Goal: Task Accomplishment & Management: Use online tool/utility

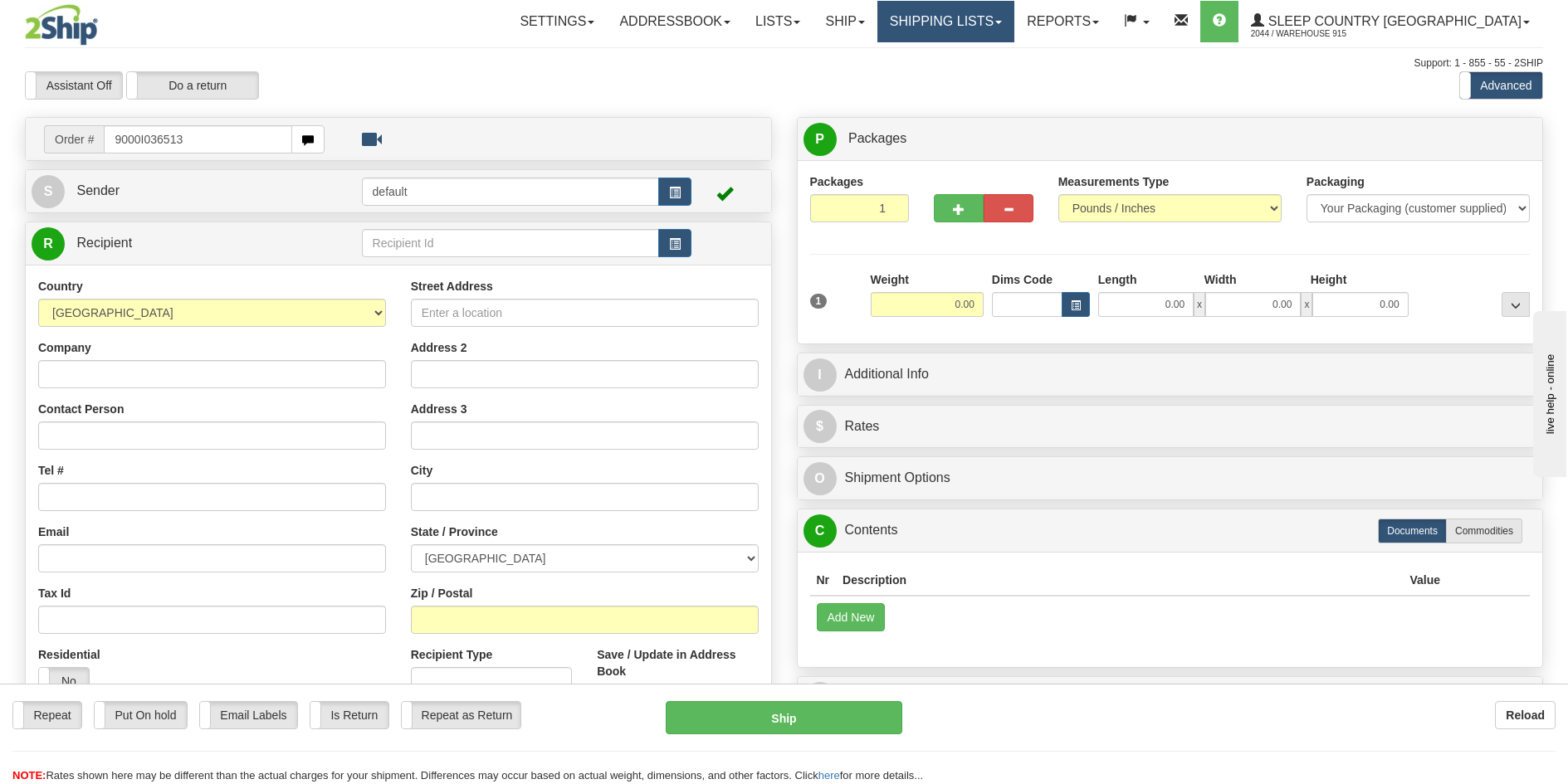
type input "9000I036513"
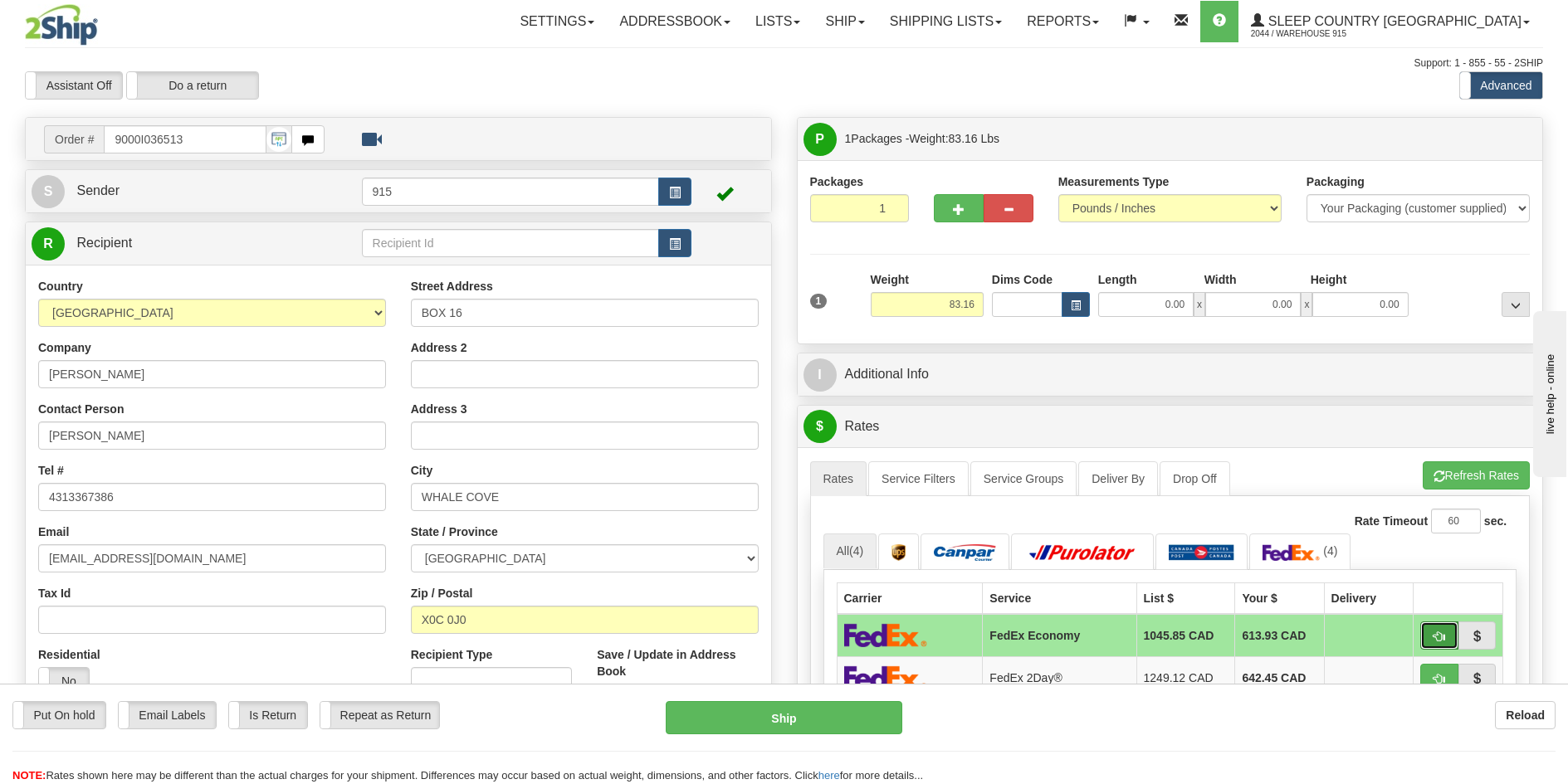
click at [1442, 635] on span "button" at bounding box center [1439, 637] width 11 height 10
type input "20"
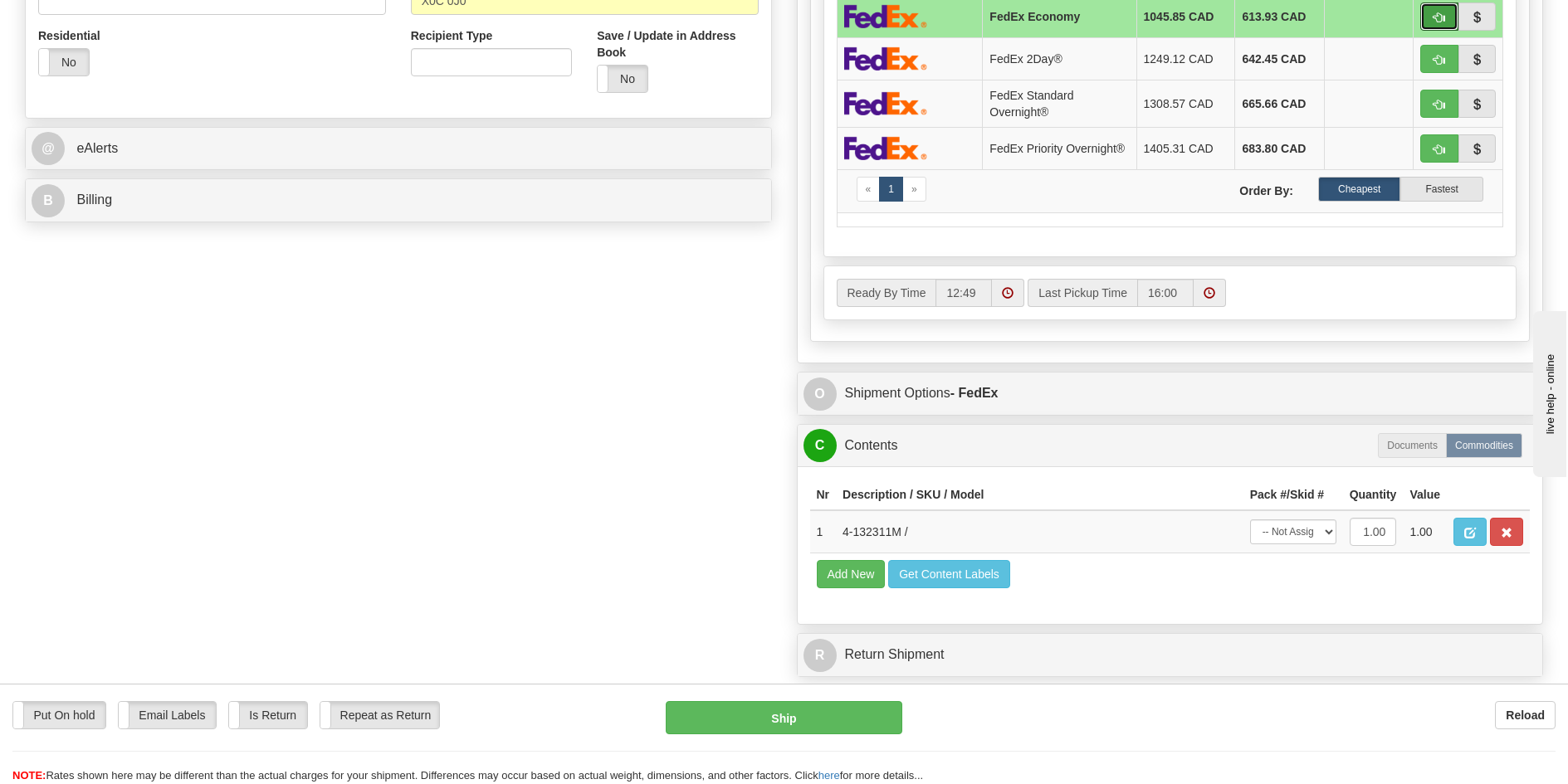
scroll to position [664, 0]
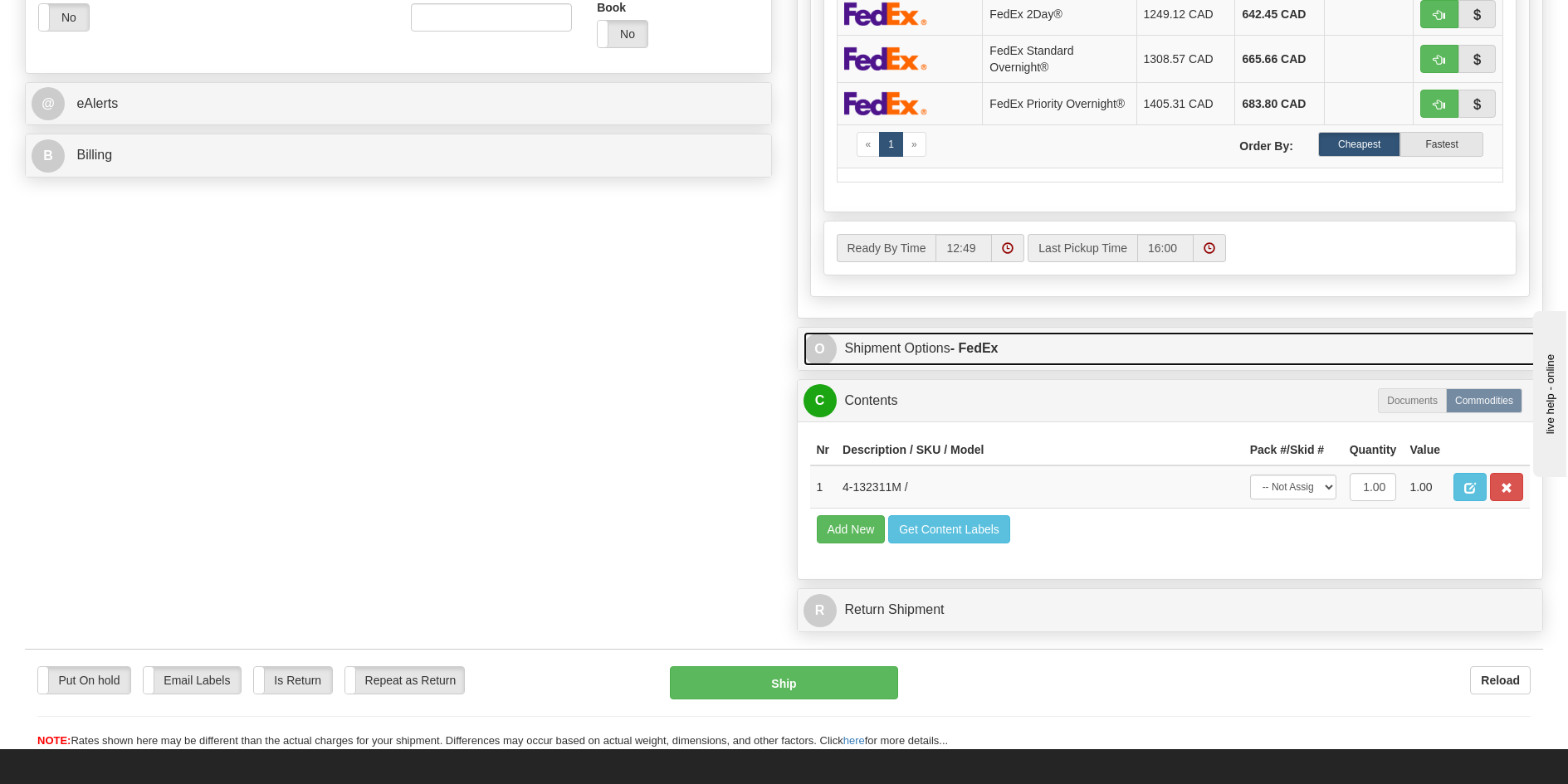
click at [1052, 345] on link "O Shipment Options - FedEx" at bounding box center [1170, 349] width 734 height 34
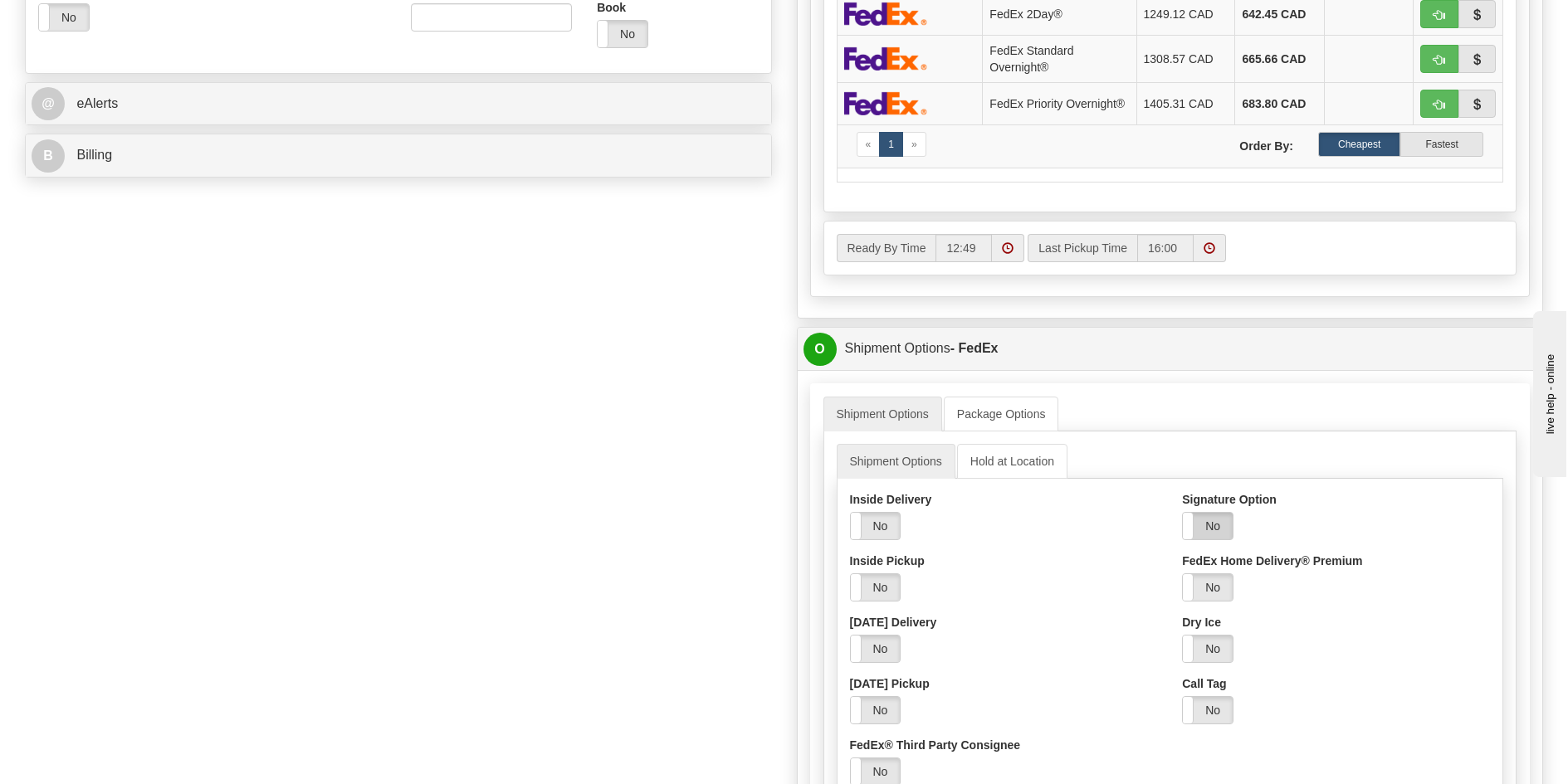
click at [1217, 529] on label "No" at bounding box center [1208, 526] width 50 height 27
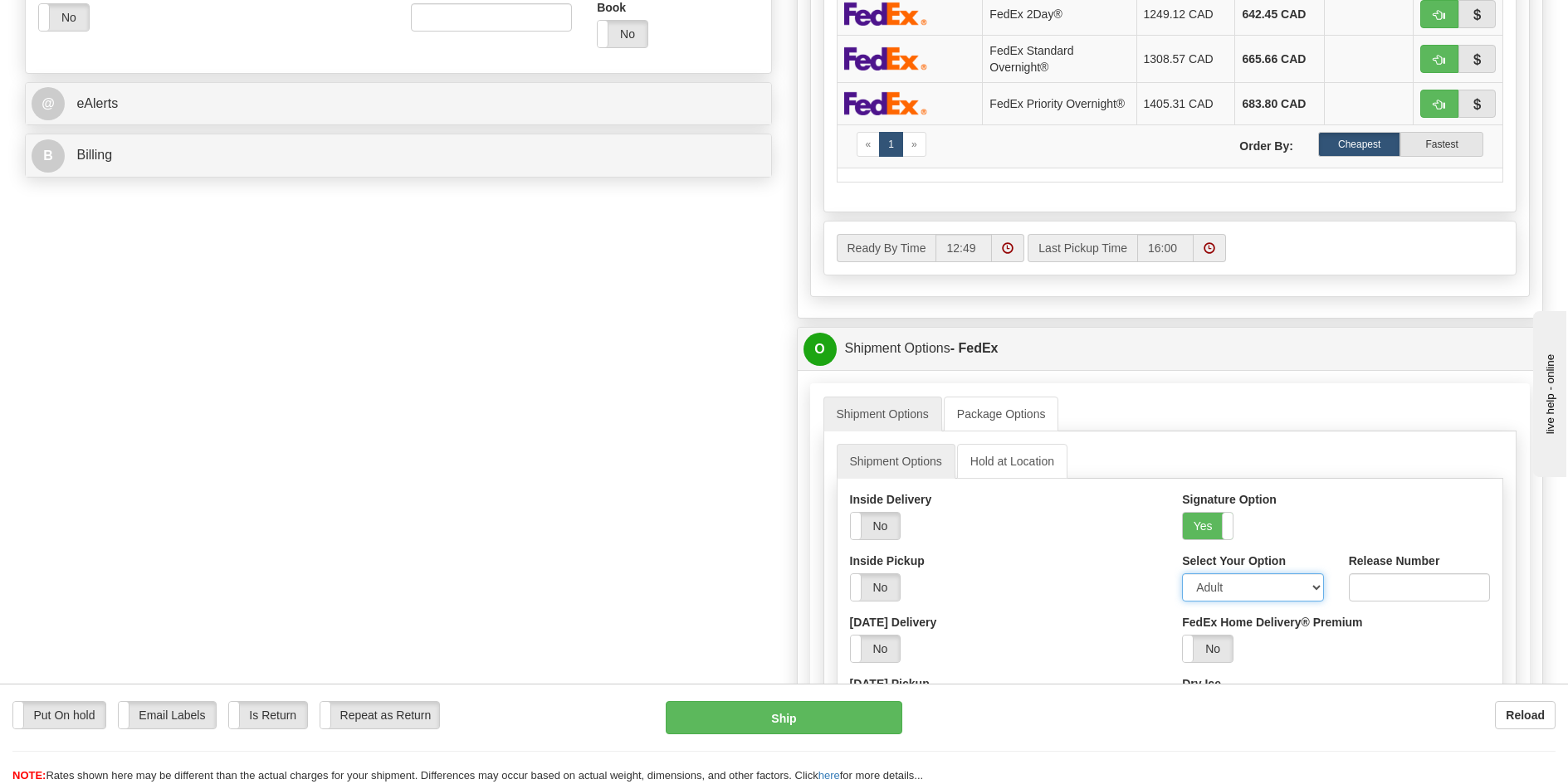
click at [1221, 581] on select "Adult Direct Indirect No Signature Required Service Default" at bounding box center [1253, 588] width 141 height 29
select select "2"
click at [1182, 574] on select "Adult Direct Indirect No Signature Required Service Default" at bounding box center [1253, 588] width 141 height 29
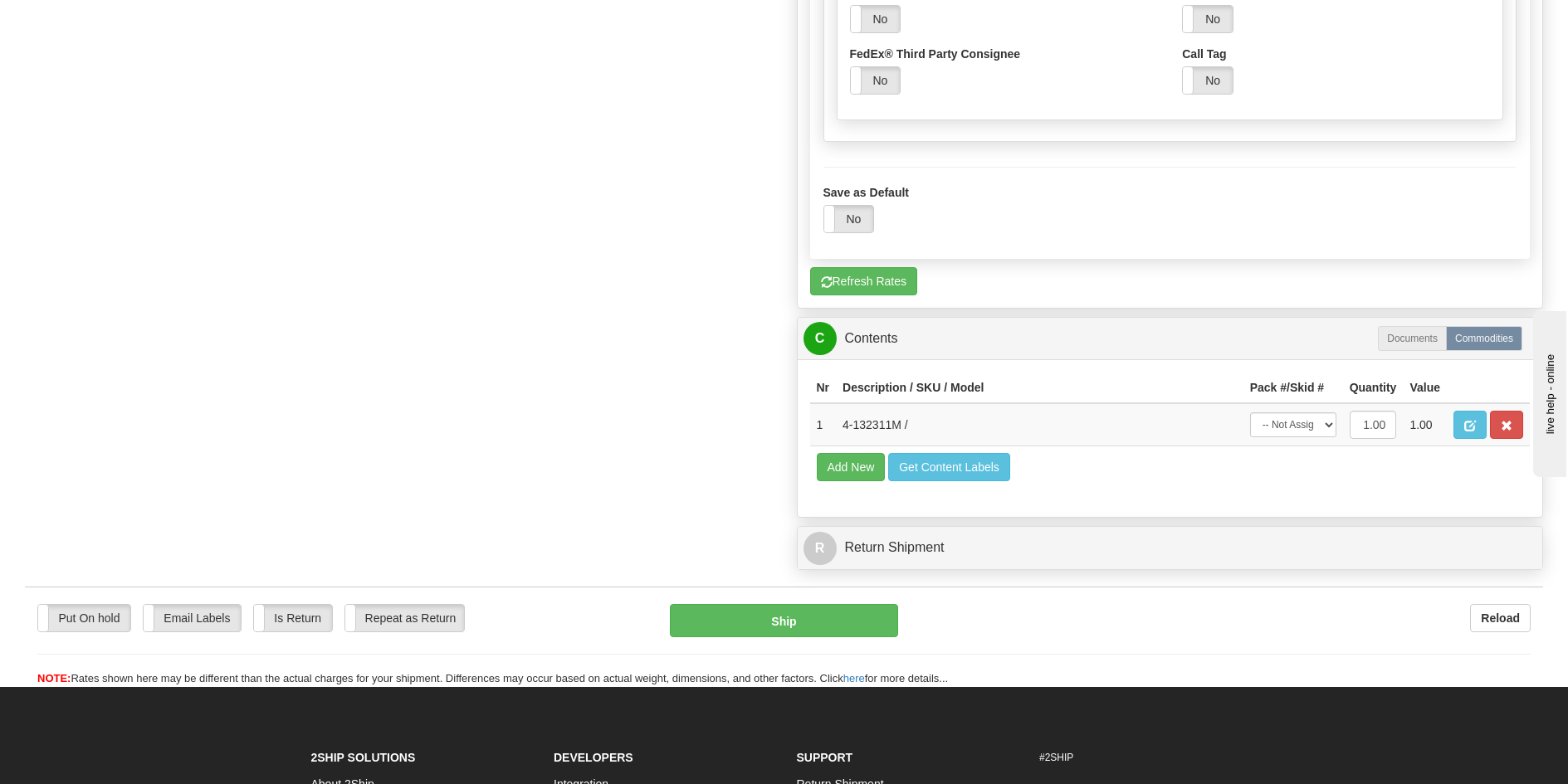
scroll to position [1494, 0]
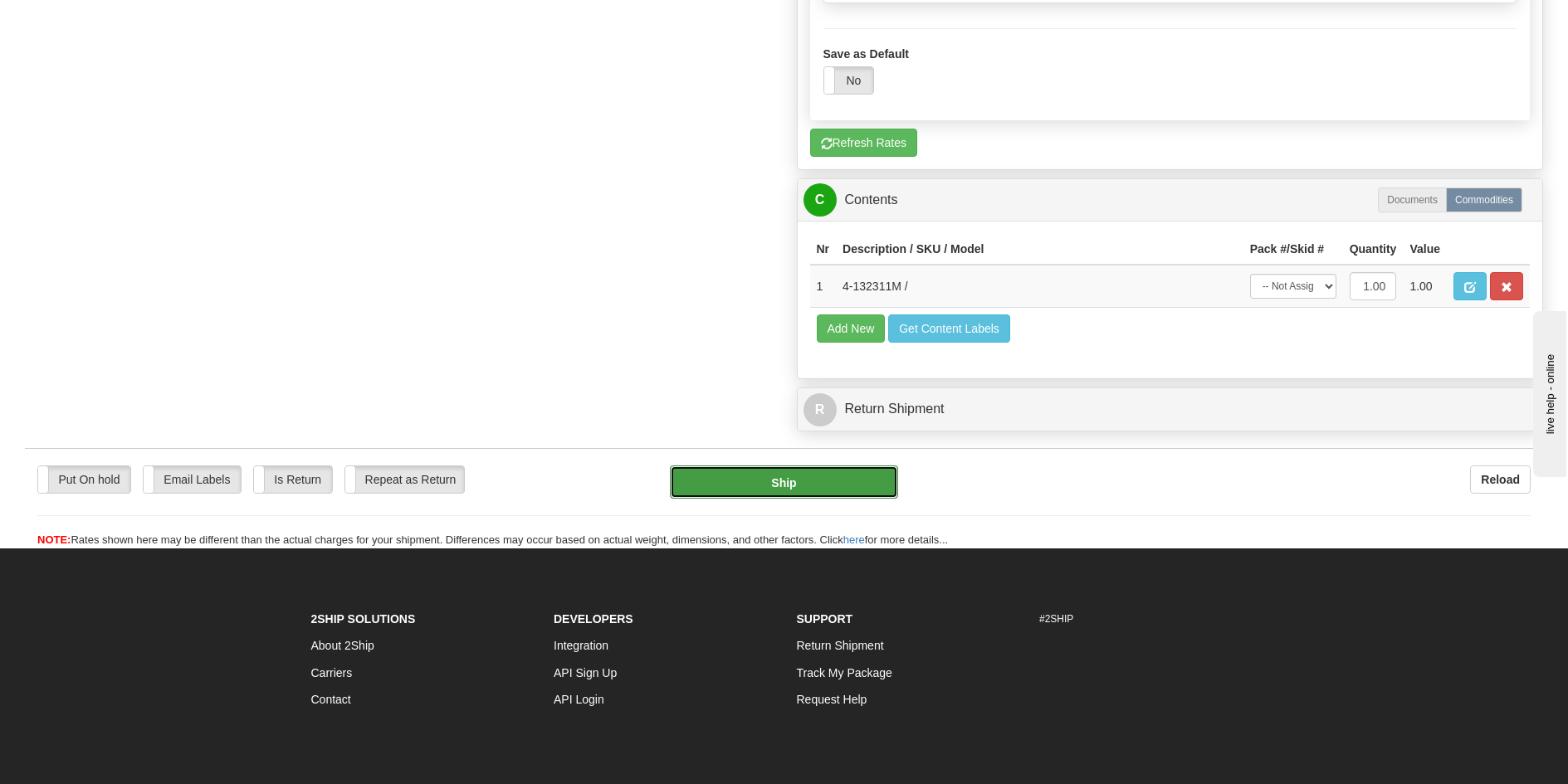
click at [827, 488] on button "Ship" at bounding box center [784, 481] width 228 height 33
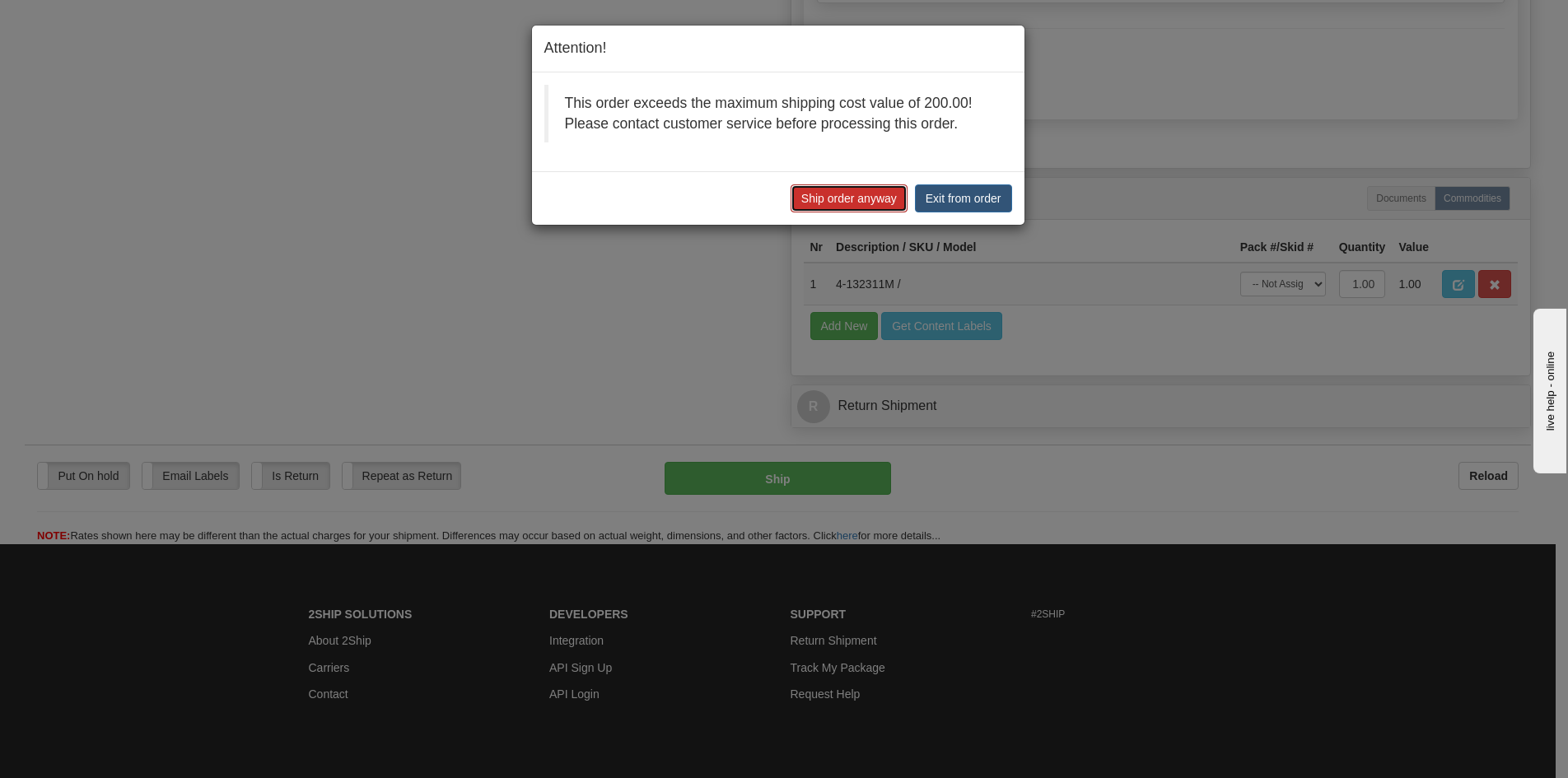
click at [857, 201] on button "Ship order anyway" at bounding box center [849, 198] width 117 height 28
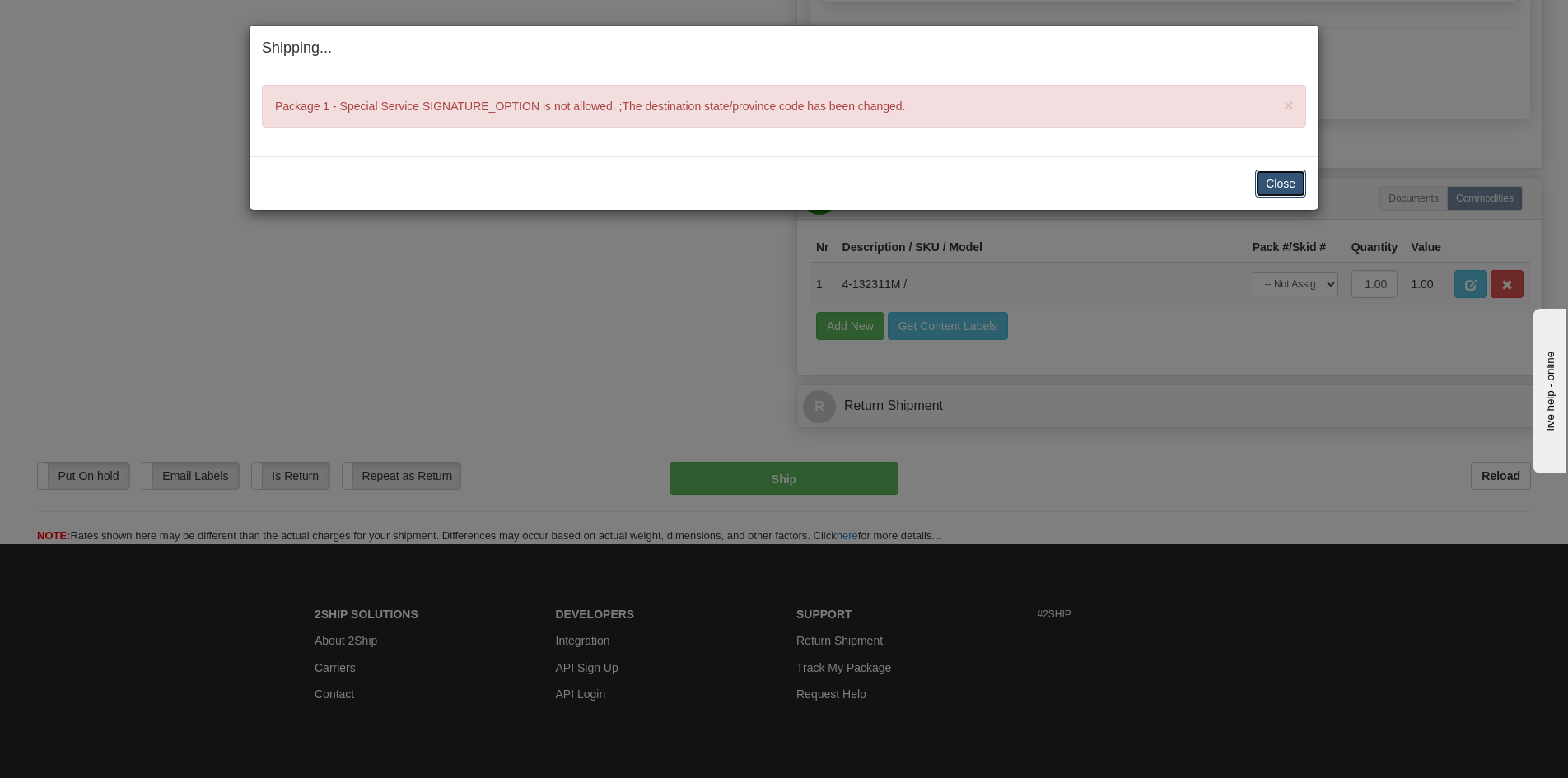
click at [1264, 181] on button "Close" at bounding box center [1281, 184] width 51 height 28
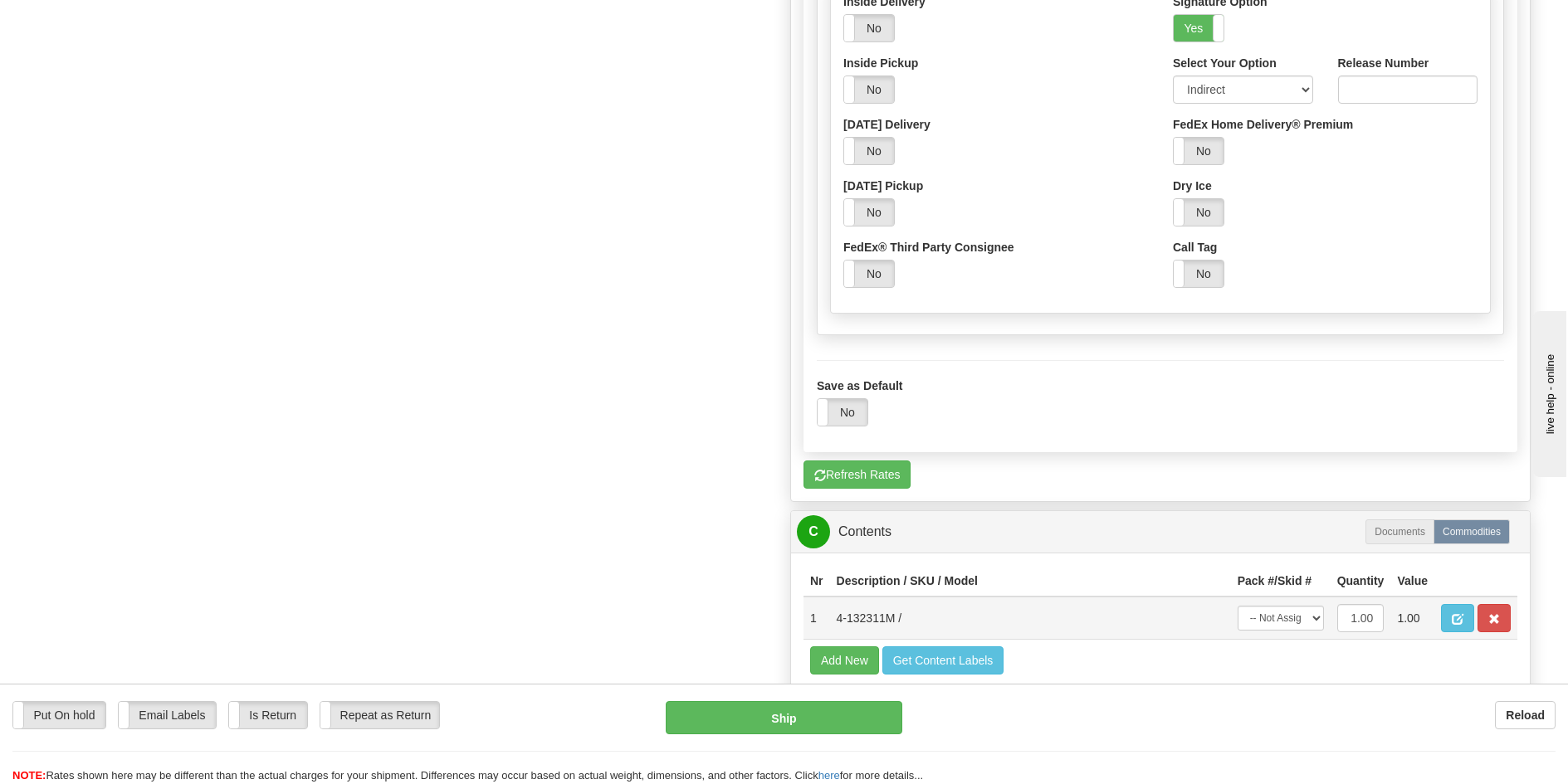
scroll to position [1079, 0]
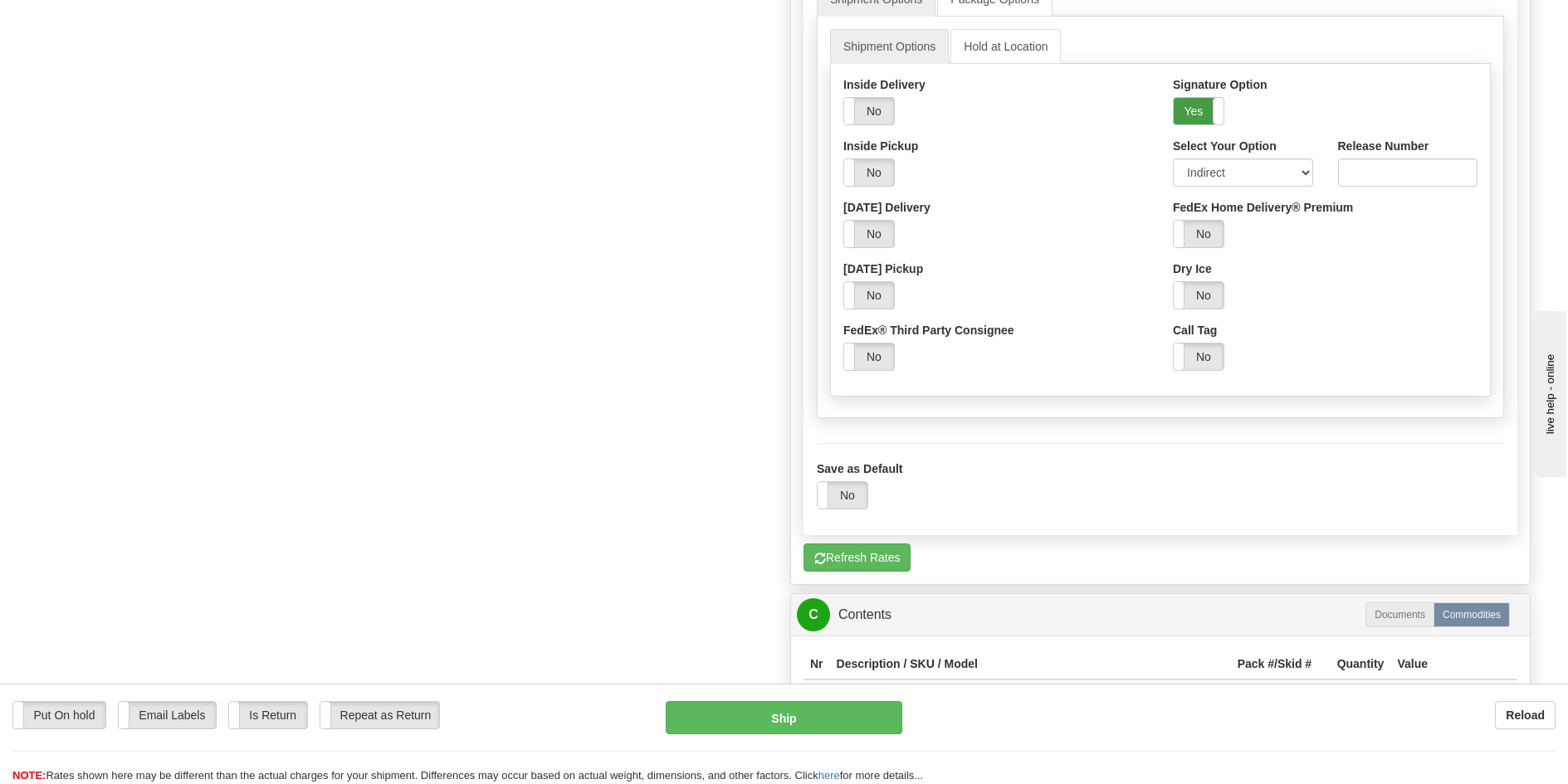
click at [1205, 114] on label "Yes" at bounding box center [1199, 111] width 50 height 27
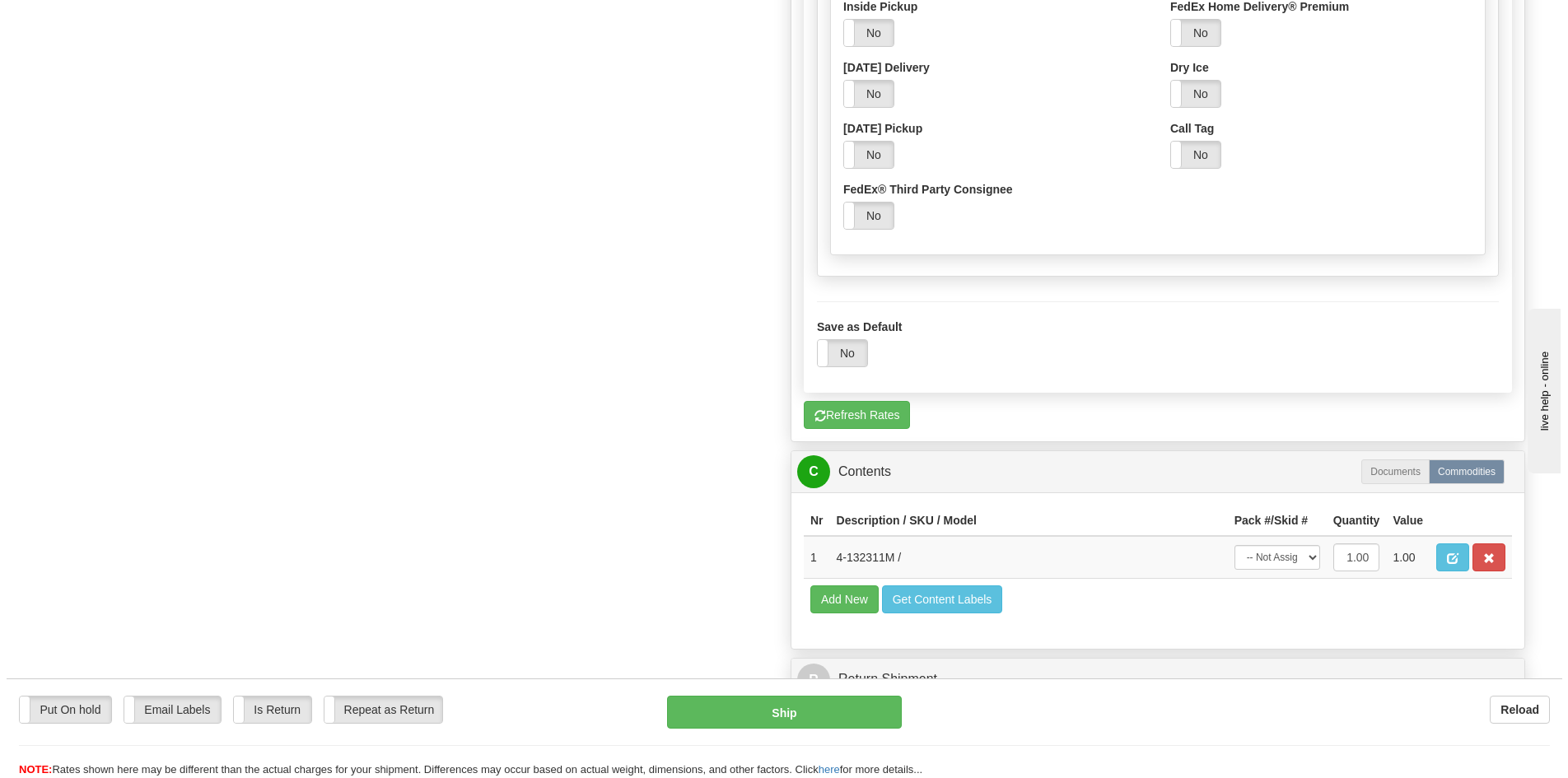
scroll to position [1399, 0]
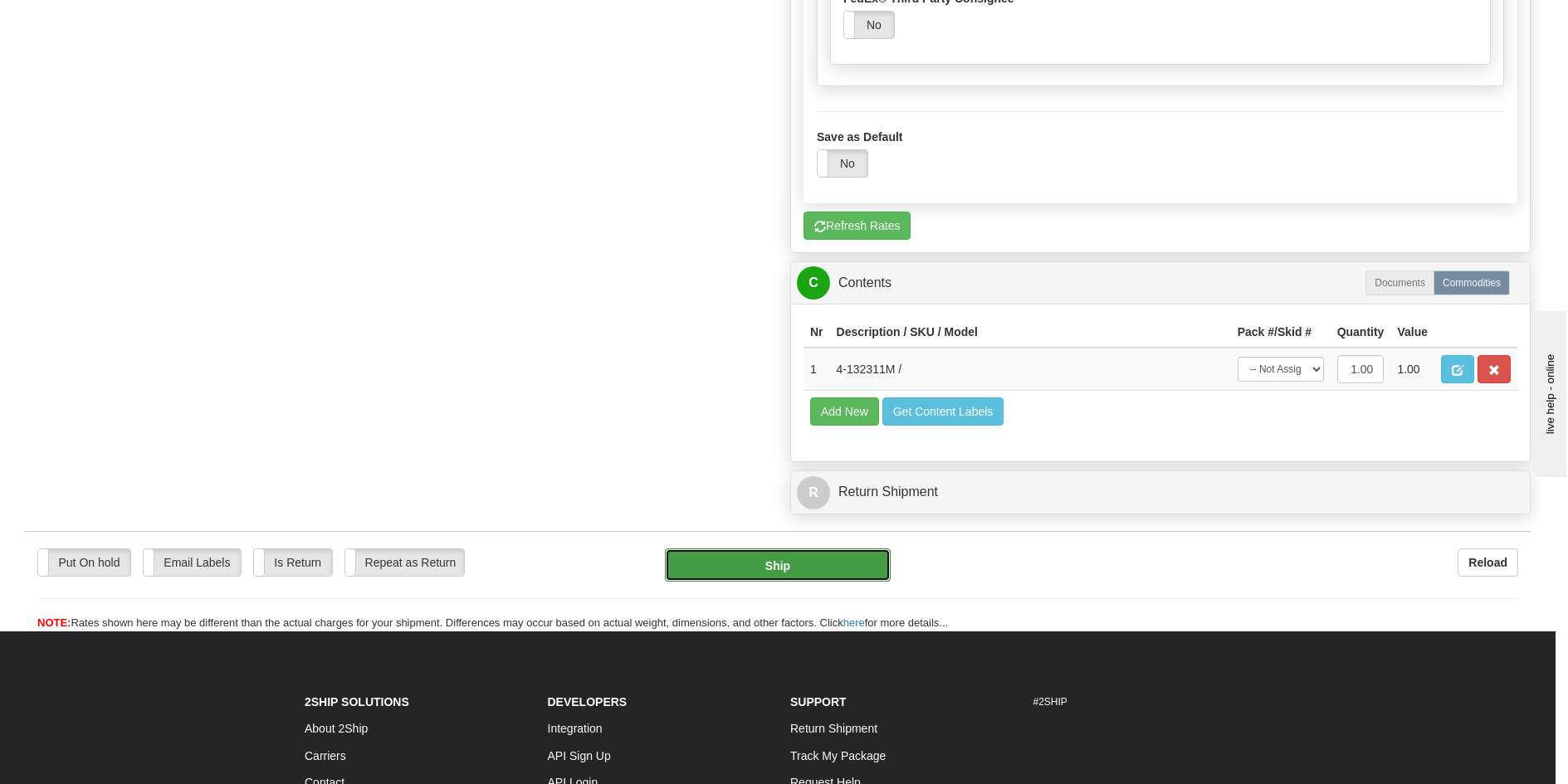
click at [799, 559] on button "Ship" at bounding box center [778, 564] width 226 height 33
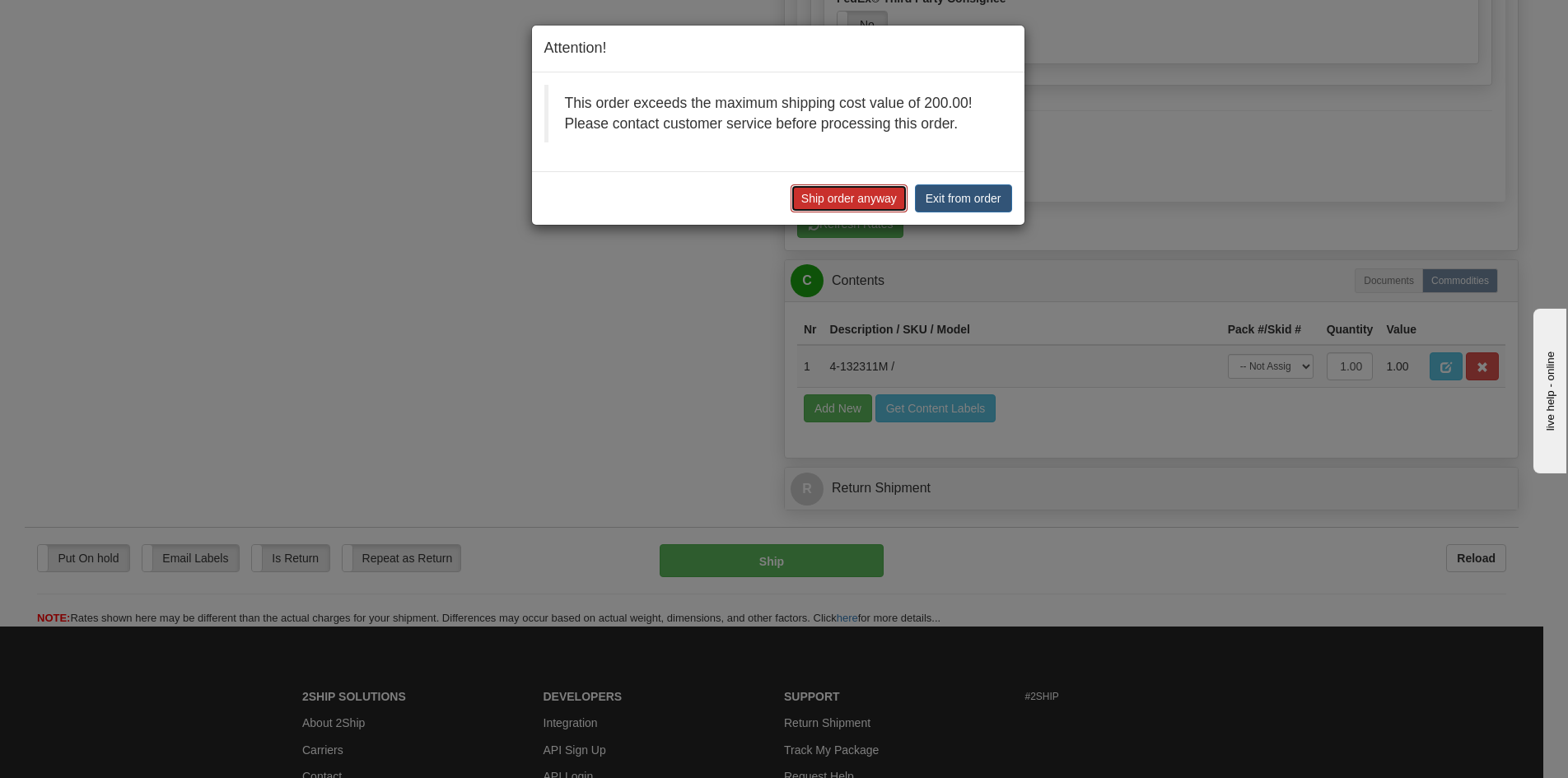
click at [840, 193] on button "Ship order anyway" at bounding box center [849, 198] width 117 height 28
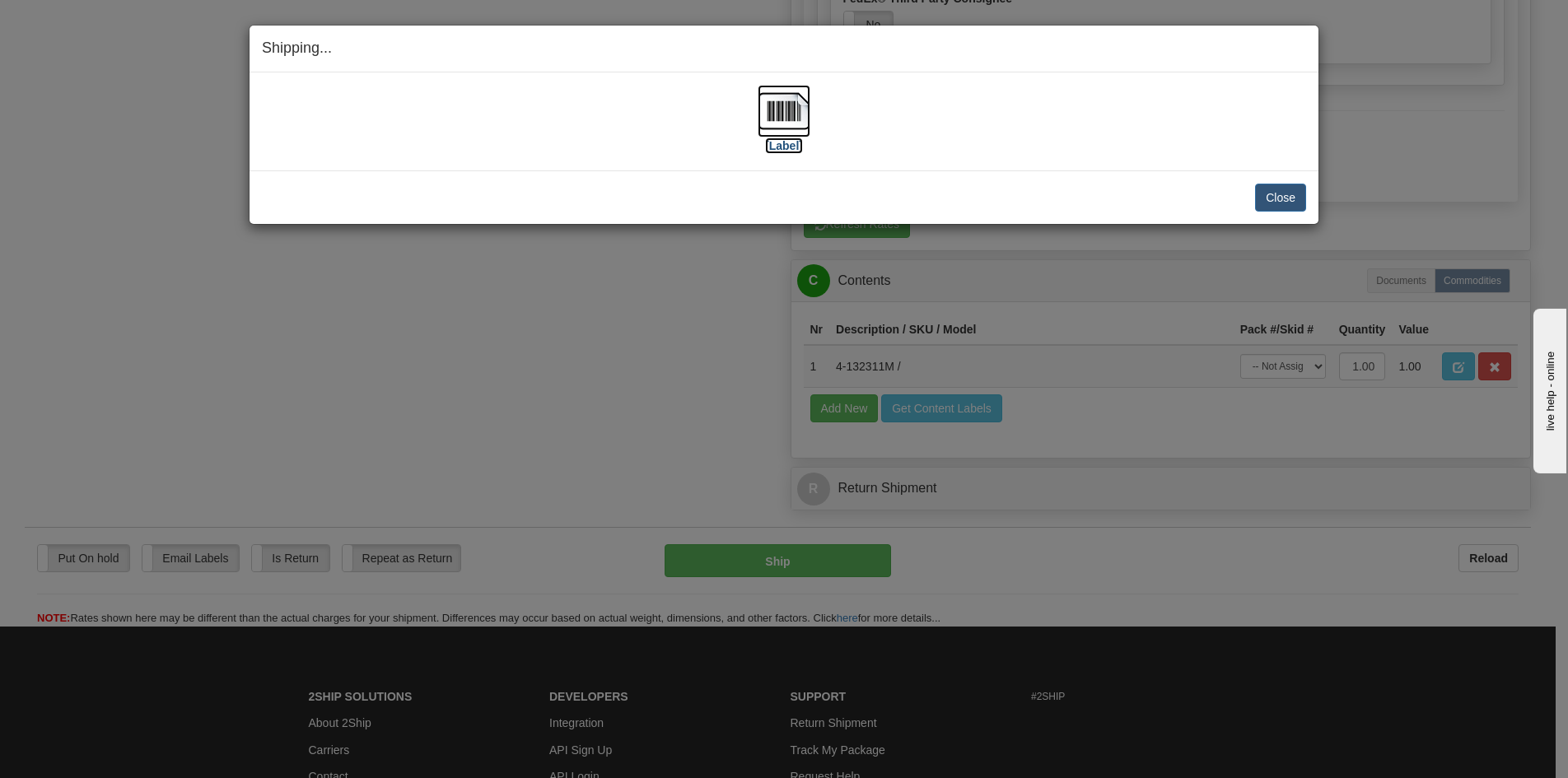
click at [789, 111] on img at bounding box center [784, 111] width 53 height 53
click at [1271, 198] on button "Close" at bounding box center [1281, 197] width 51 height 28
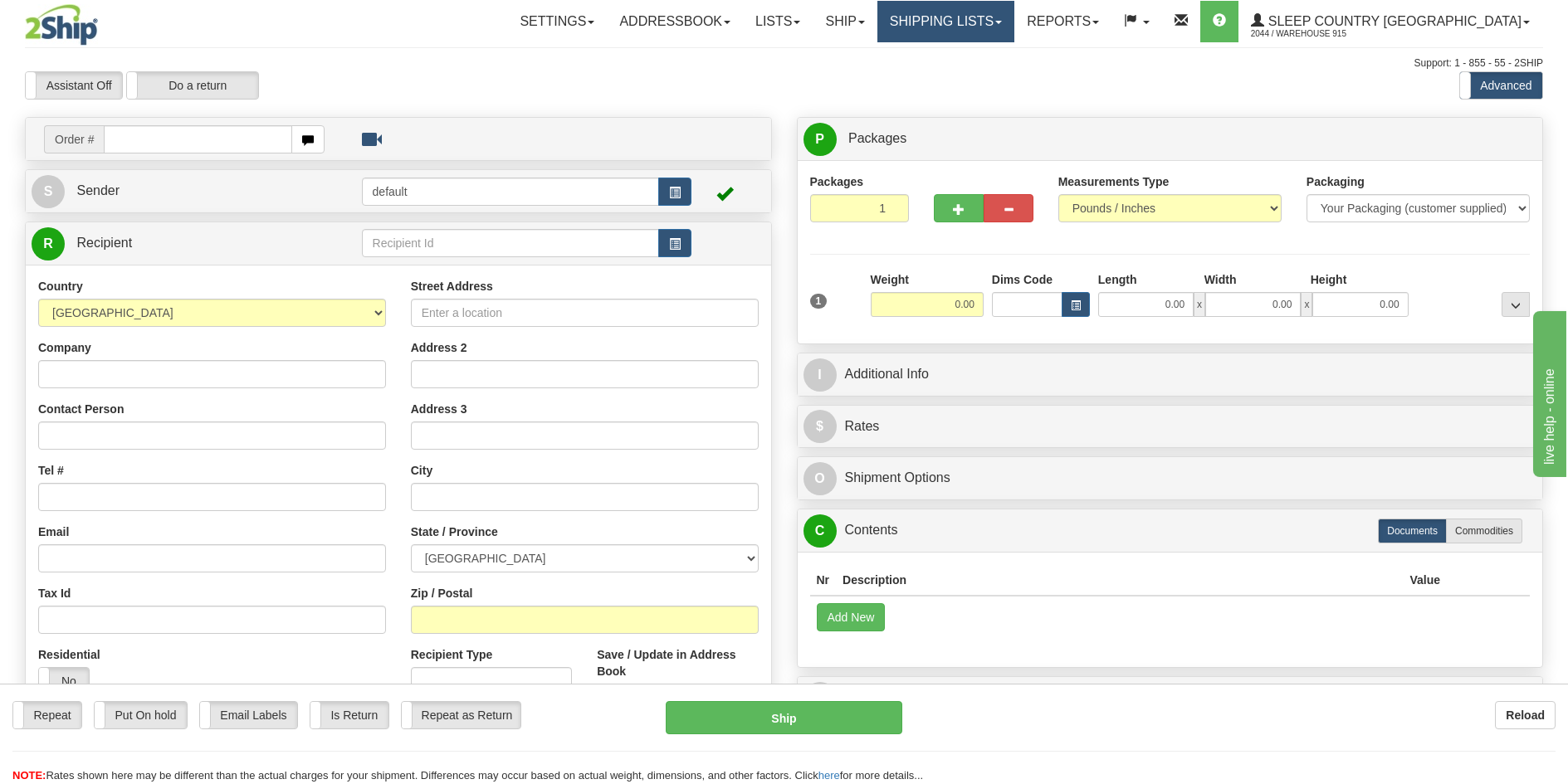
click at [1015, 20] on link "Shipping lists" at bounding box center [946, 22] width 137 height 42
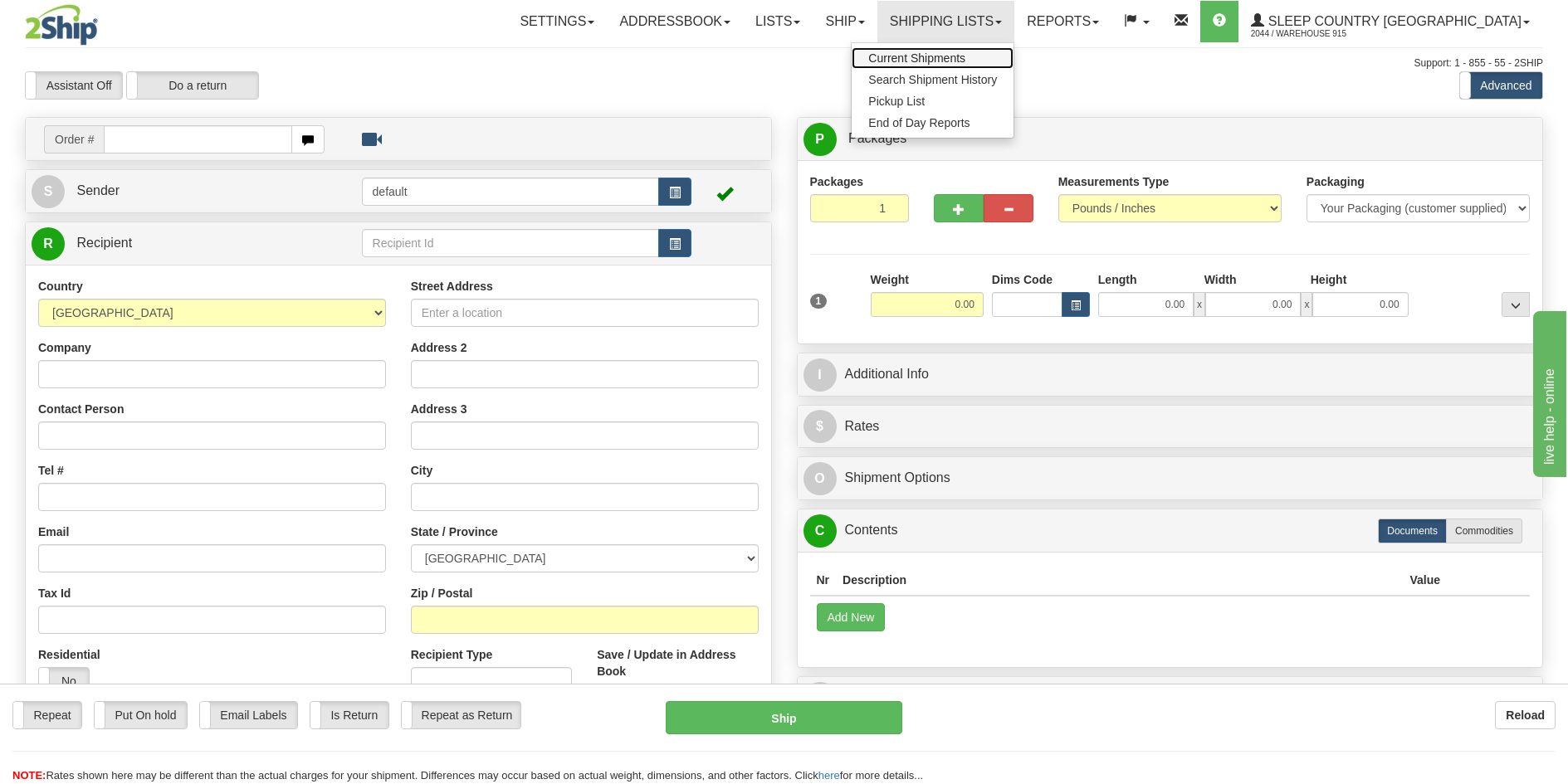
click at [1014, 50] on link "Current Shipments" at bounding box center [933, 58] width 162 height 22
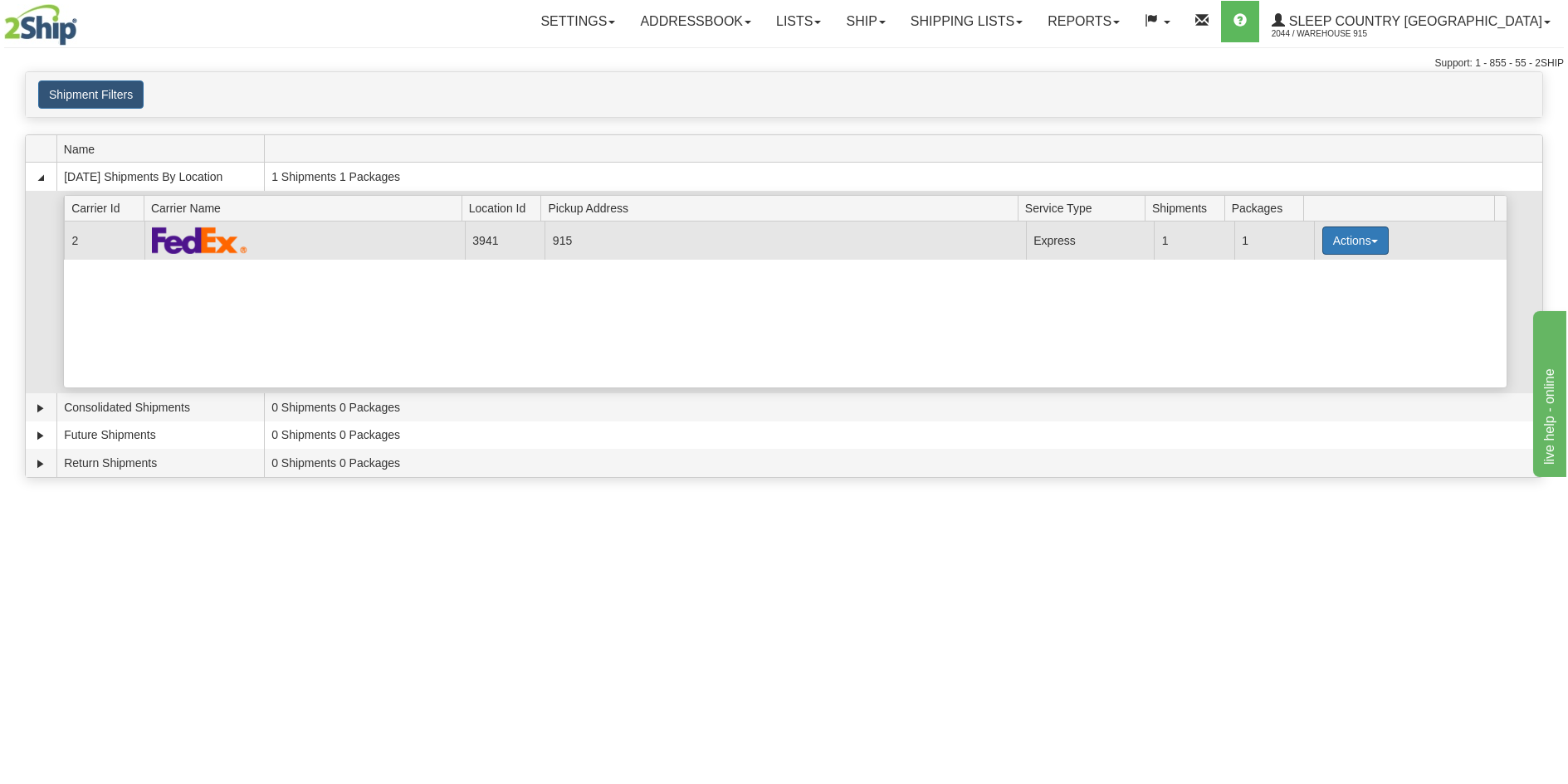
click at [1376, 242] on button "Actions" at bounding box center [1356, 241] width 67 height 29
click at [1338, 361] on link "Print" at bounding box center [1322, 358] width 133 height 22
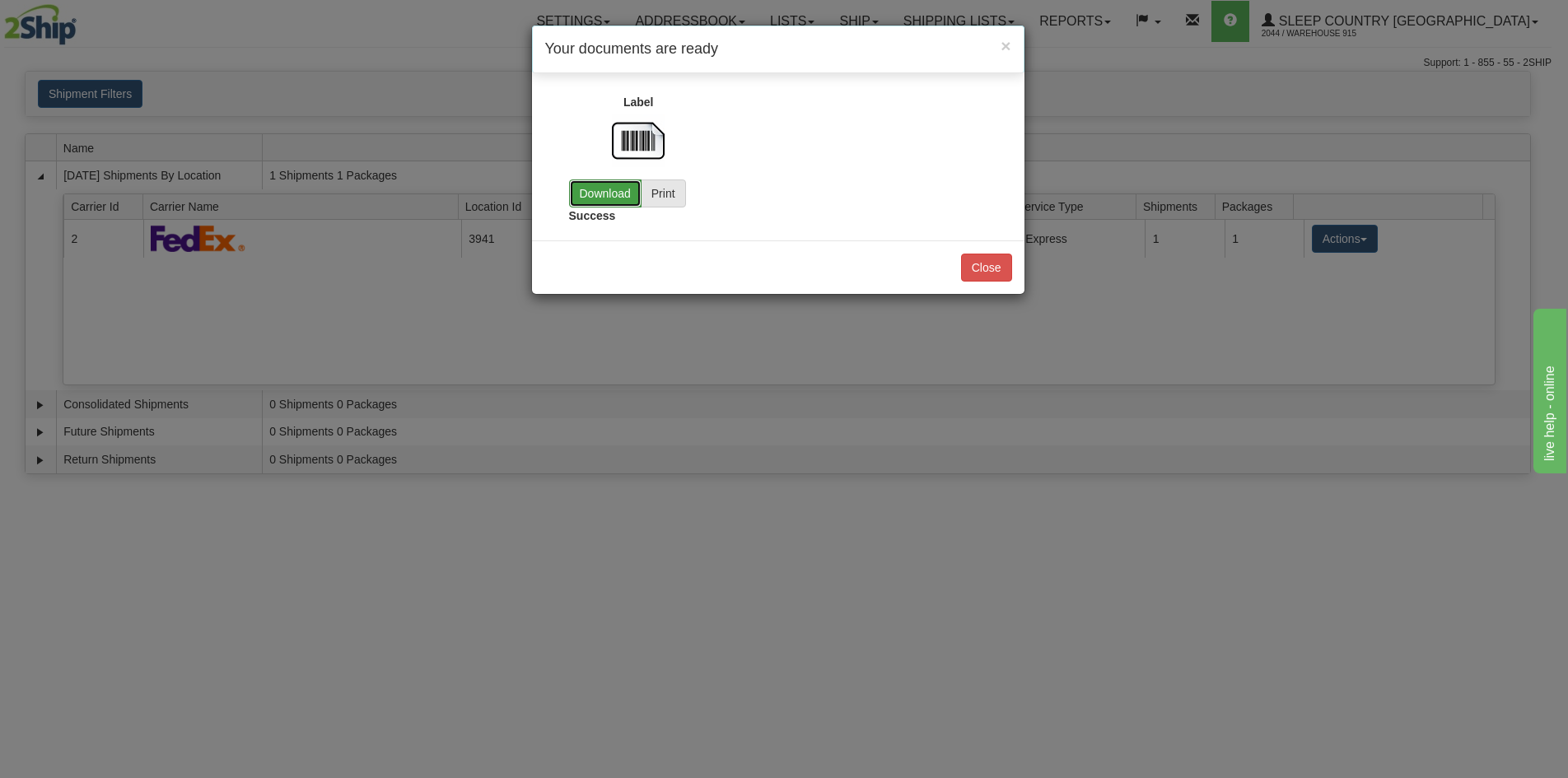
click at [605, 198] on link "Download" at bounding box center [605, 194] width 73 height 28
click at [999, 269] on button "Close" at bounding box center [987, 268] width 51 height 28
